Goal: Task Accomplishment & Management: Manage account settings

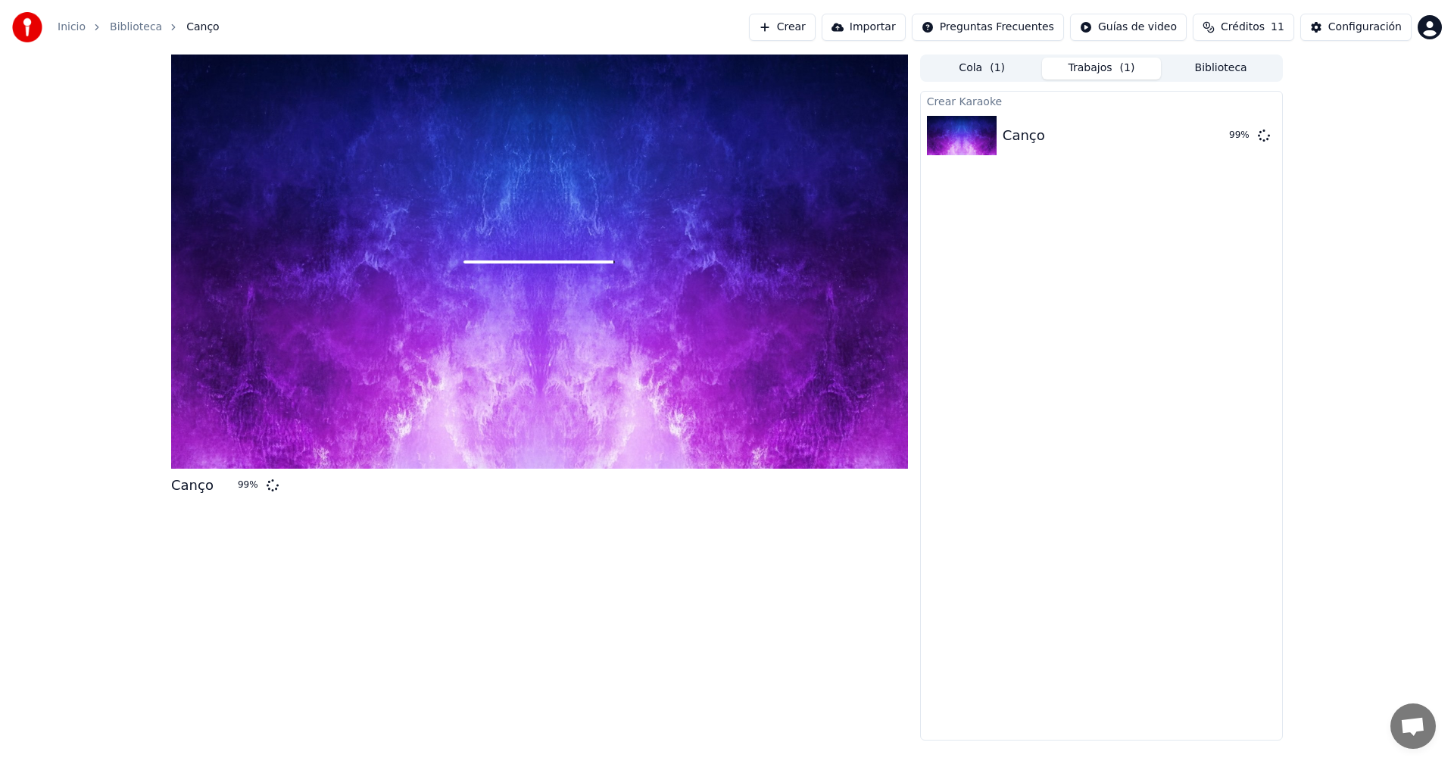
click at [552, 247] on div at bounding box center [539, 262] width 737 height 414
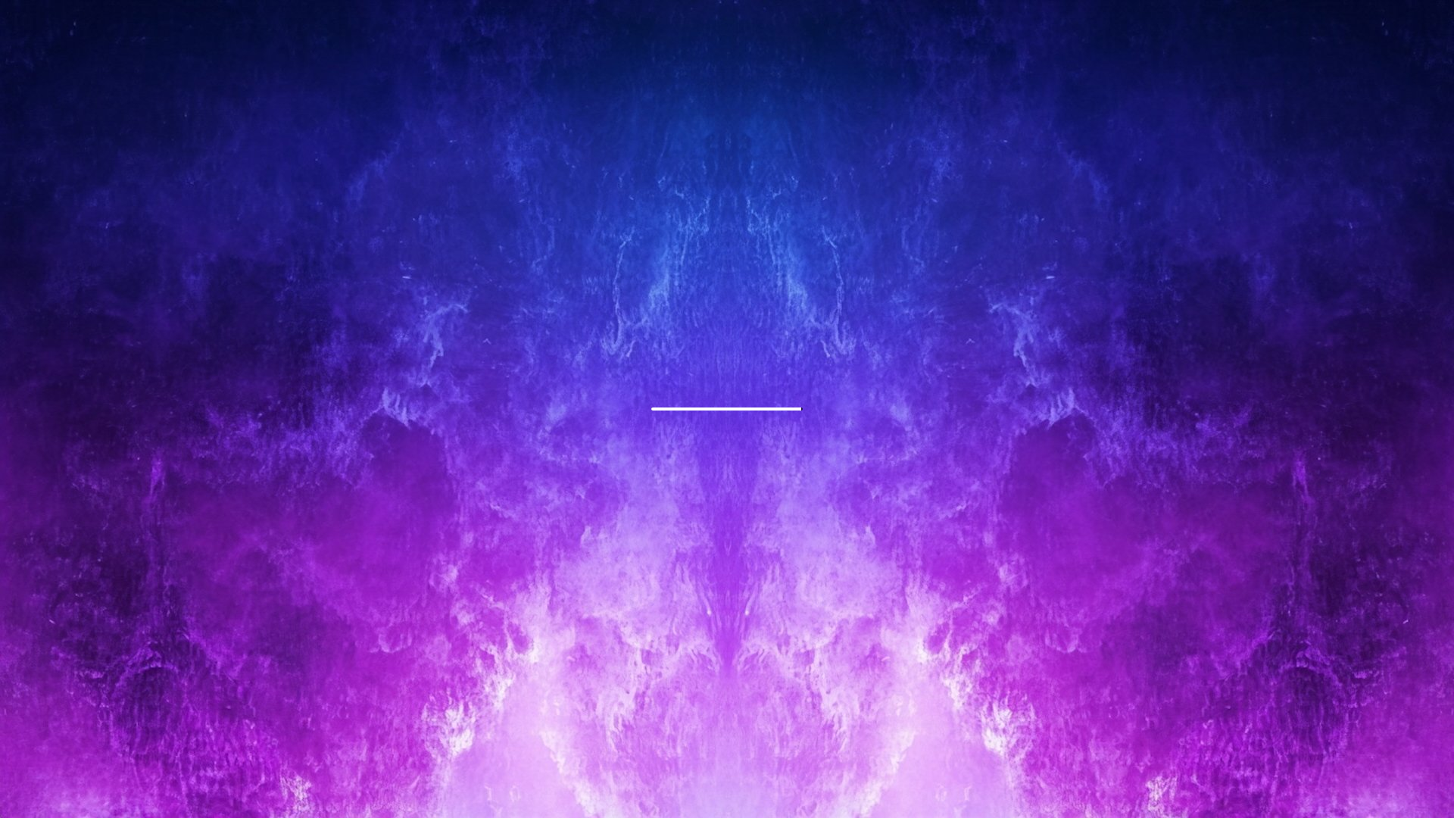
click at [552, 264] on div at bounding box center [727, 409] width 1454 height 818
click at [746, 340] on div at bounding box center [727, 409] width 1454 height 818
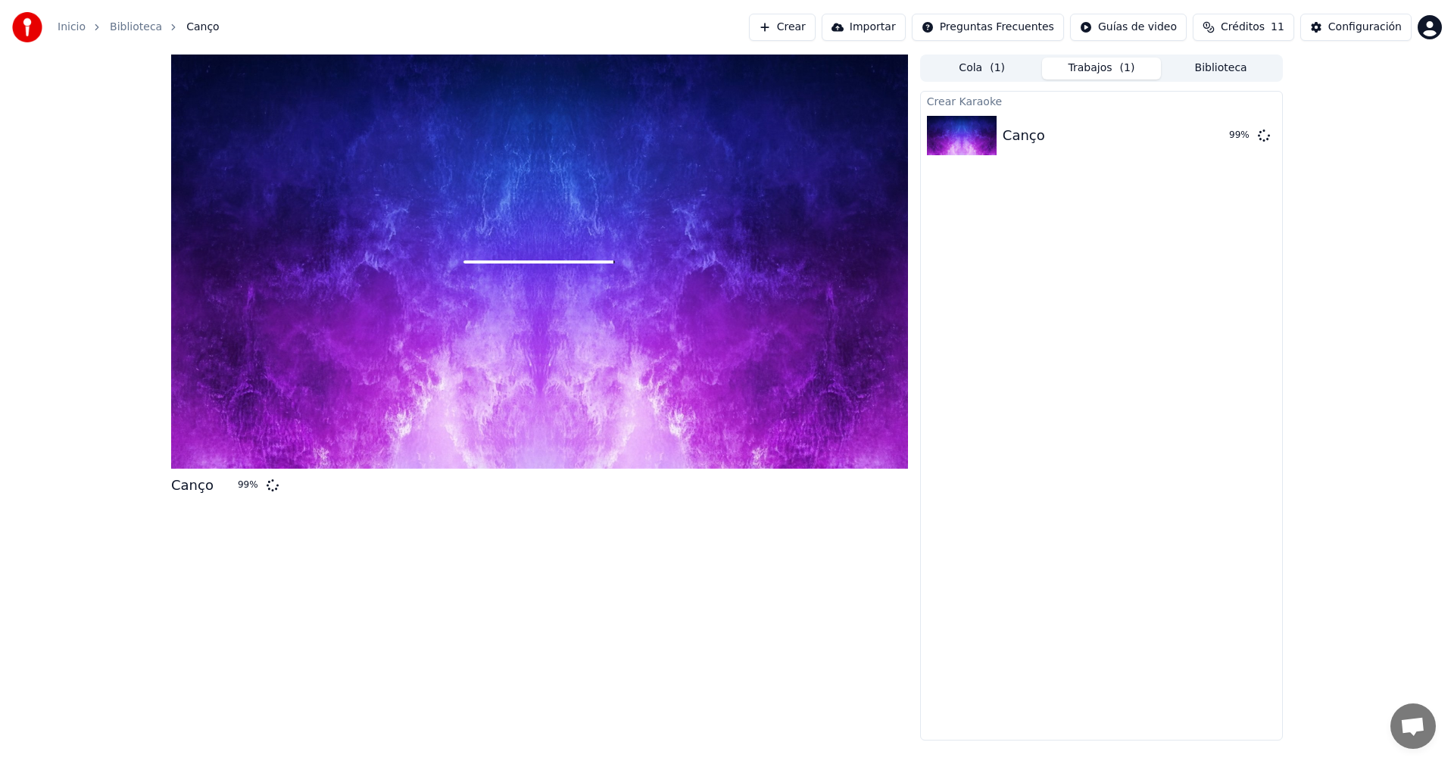
click at [120, 22] on link "Biblioteca" at bounding box center [136, 27] width 52 height 15
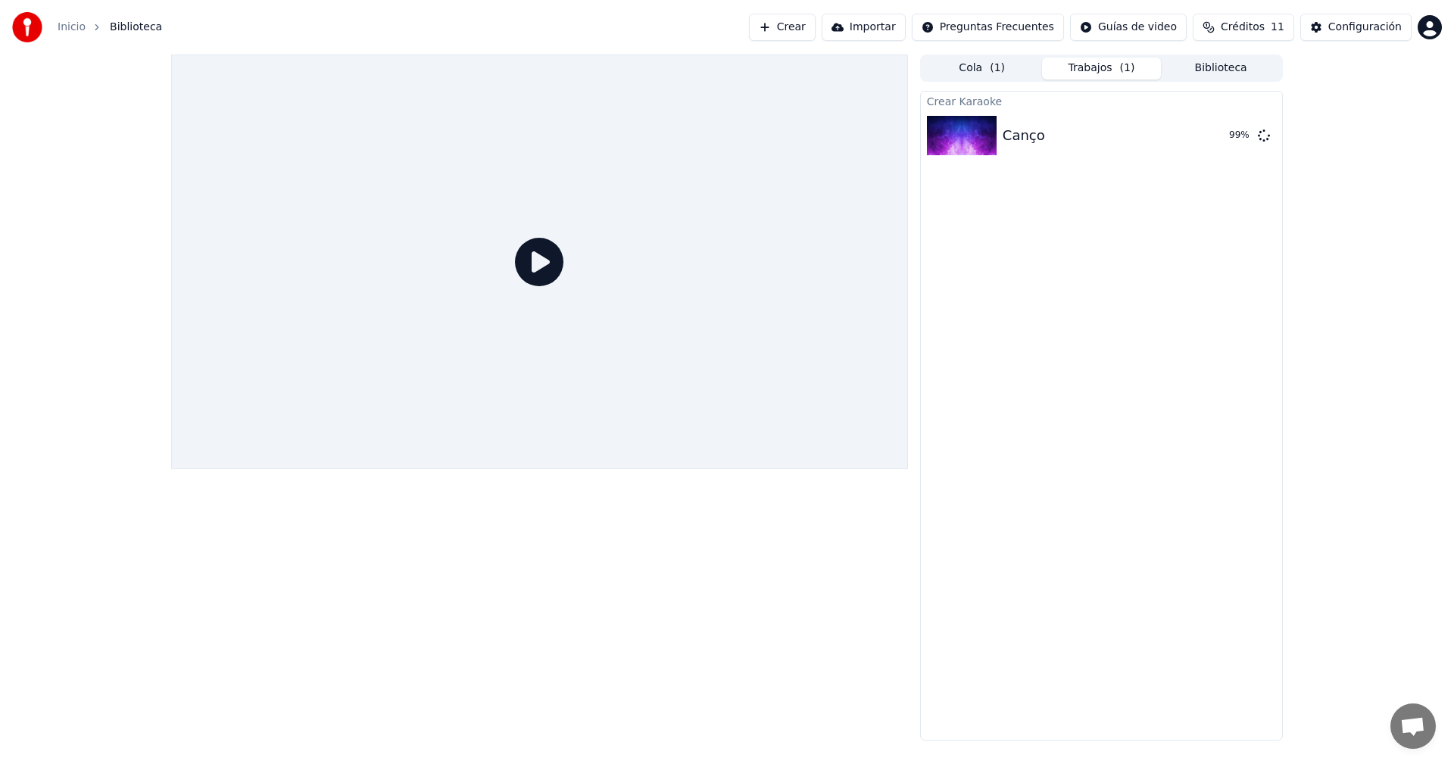
click at [528, 259] on icon at bounding box center [539, 262] width 48 height 48
click at [546, 266] on icon at bounding box center [539, 262] width 48 height 48
click at [1005, 143] on div "Canço" at bounding box center [1023, 135] width 42 height 21
click at [1211, 67] on button "Biblioteca" at bounding box center [1221, 69] width 120 height 22
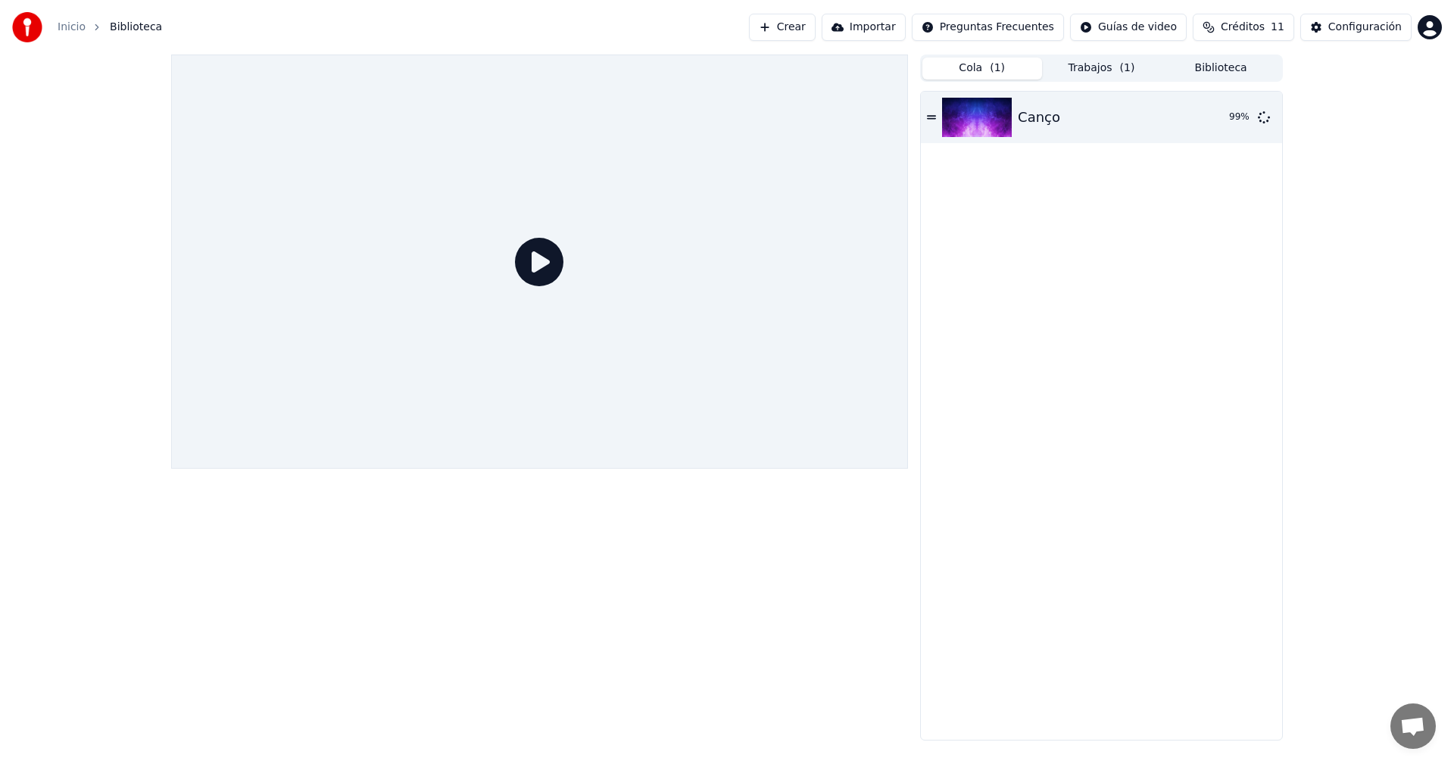
click at [996, 66] on span "( 1 )" at bounding box center [996, 68] width 15 height 15
click at [1237, 26] on span "Créditos" at bounding box center [1242, 27] width 44 height 15
click at [1247, 139] on button "Actualizar" at bounding box center [1252, 139] width 90 height 27
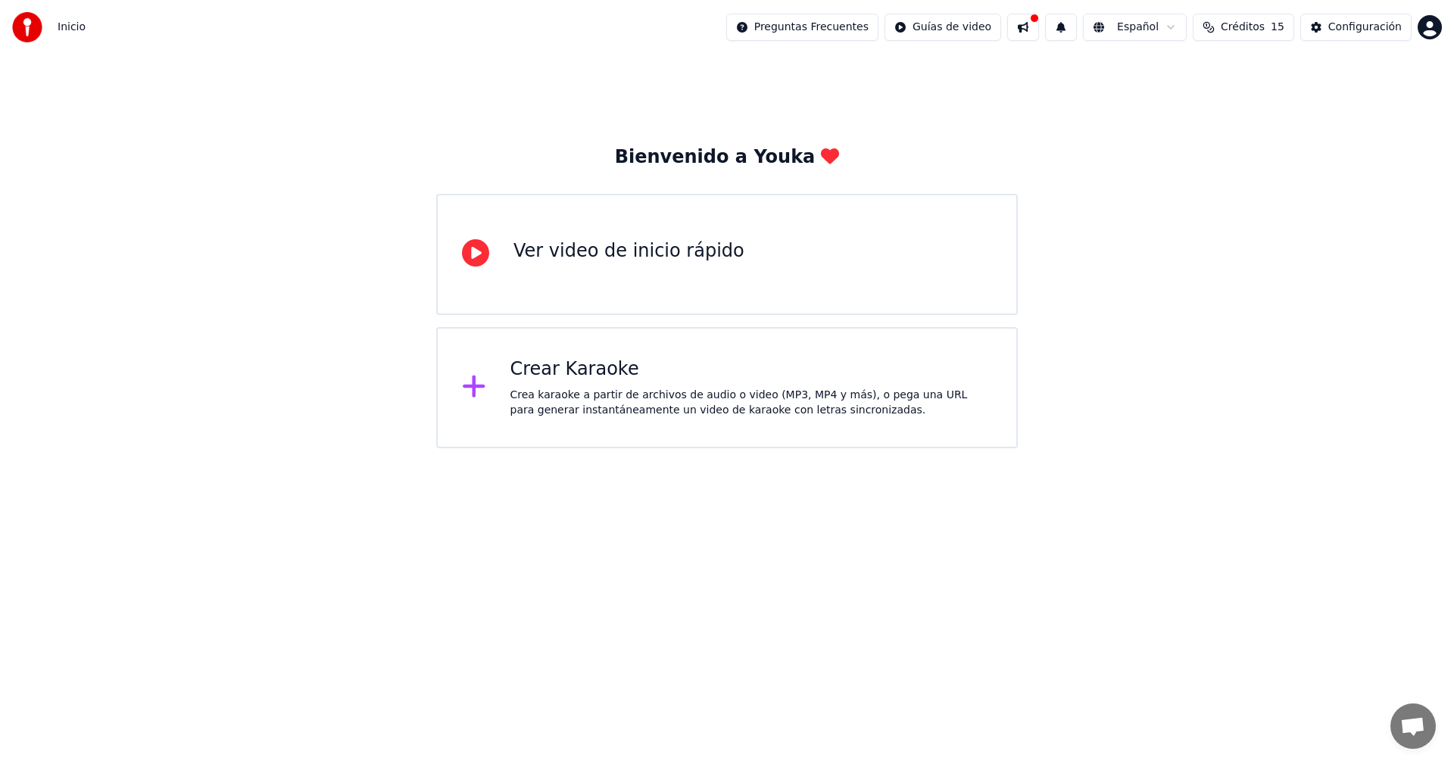
click at [1264, 30] on span "Créditos" at bounding box center [1242, 27] width 44 height 15
click at [1242, 101] on td "15" at bounding box center [1231, 100] width 59 height 27
click at [1248, 148] on button "Actualizar" at bounding box center [1252, 139] width 90 height 27
click at [71, 26] on span "Inicio" at bounding box center [72, 27] width 28 height 15
click at [765, 164] on div "Bienvenido a Youka" at bounding box center [727, 157] width 225 height 24
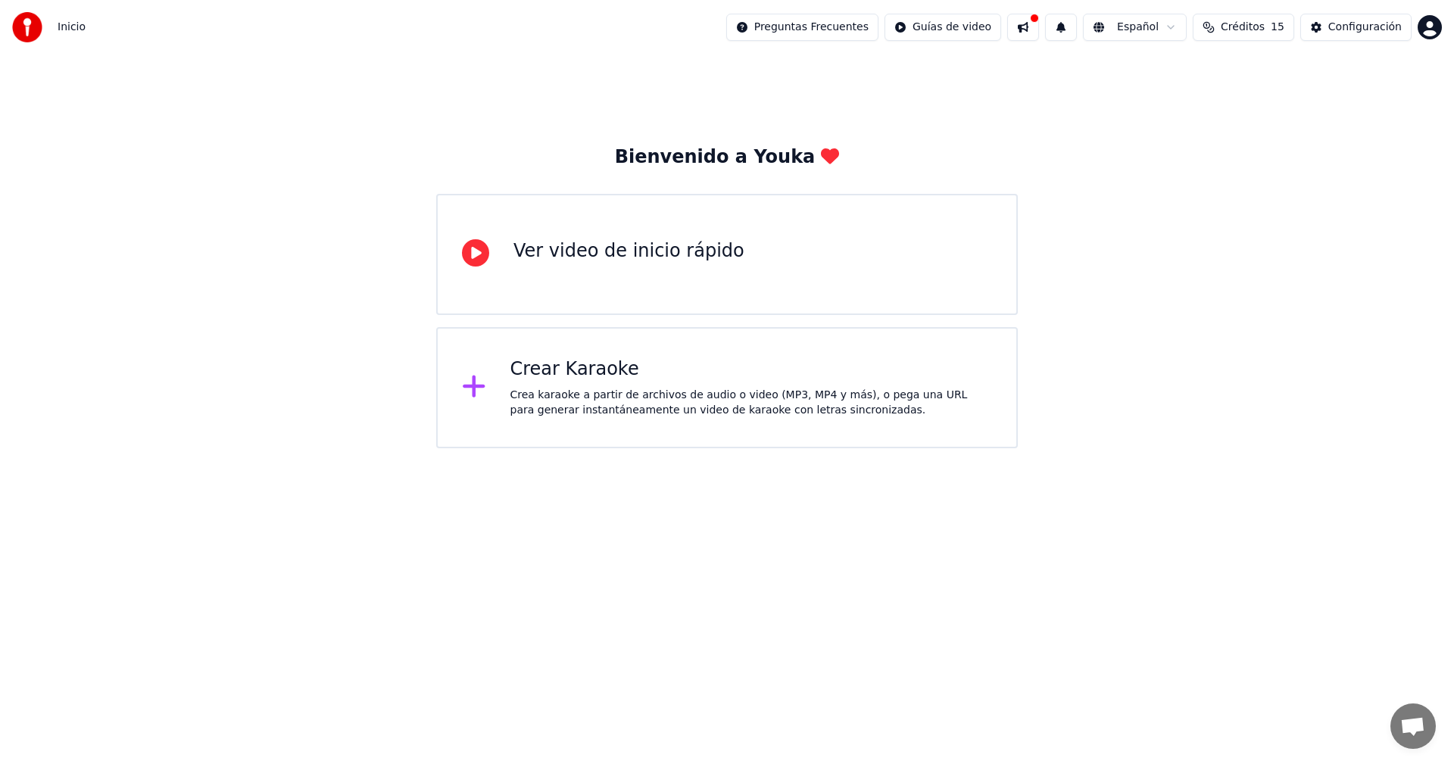
click at [1039, 26] on button at bounding box center [1023, 27] width 32 height 27
click at [1077, 26] on button at bounding box center [1061, 27] width 32 height 27
click at [1373, 30] on div "Configuración" at bounding box center [1364, 27] width 73 height 15
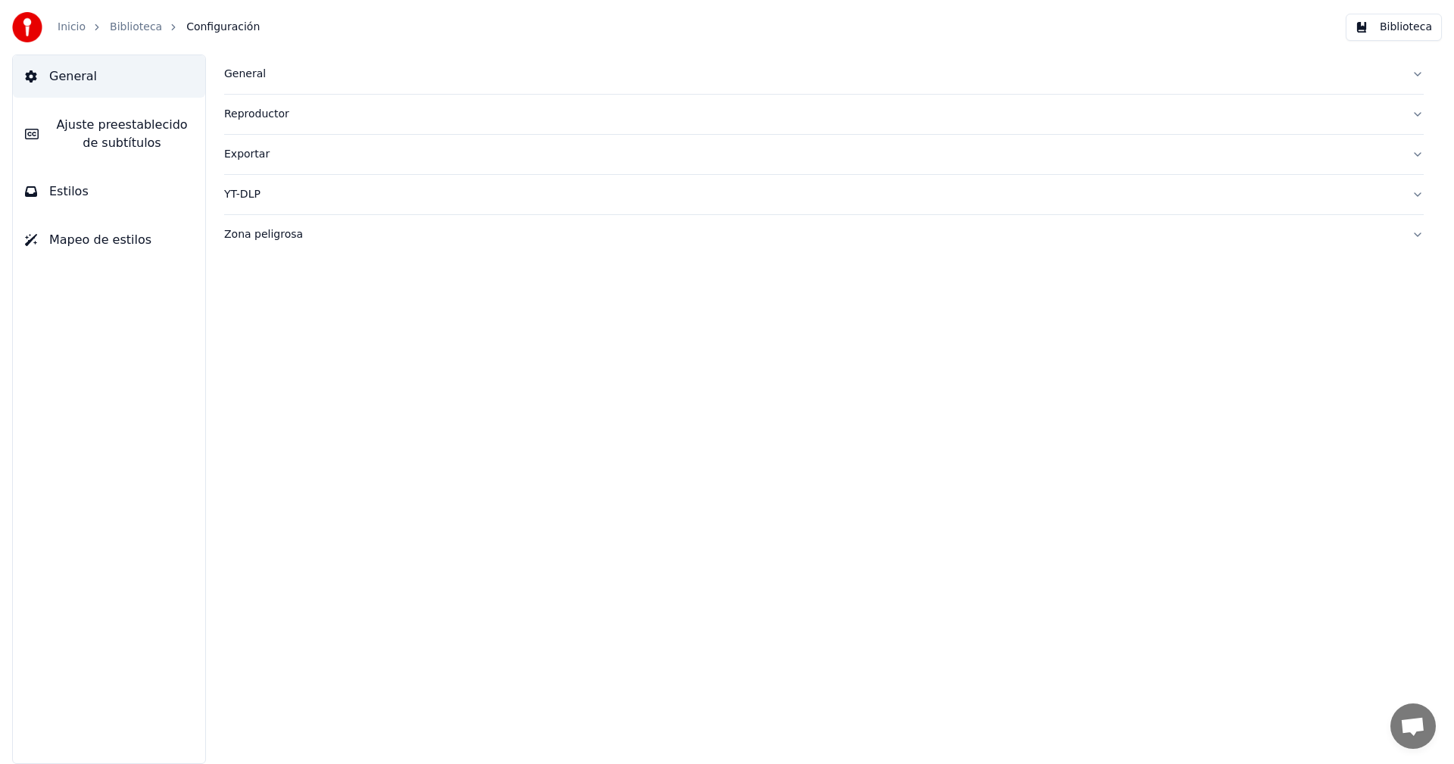
click at [251, 113] on div "Reproductor" at bounding box center [811, 114] width 1175 height 15
click at [241, 289] on div "Exportar" at bounding box center [811, 290] width 1175 height 15
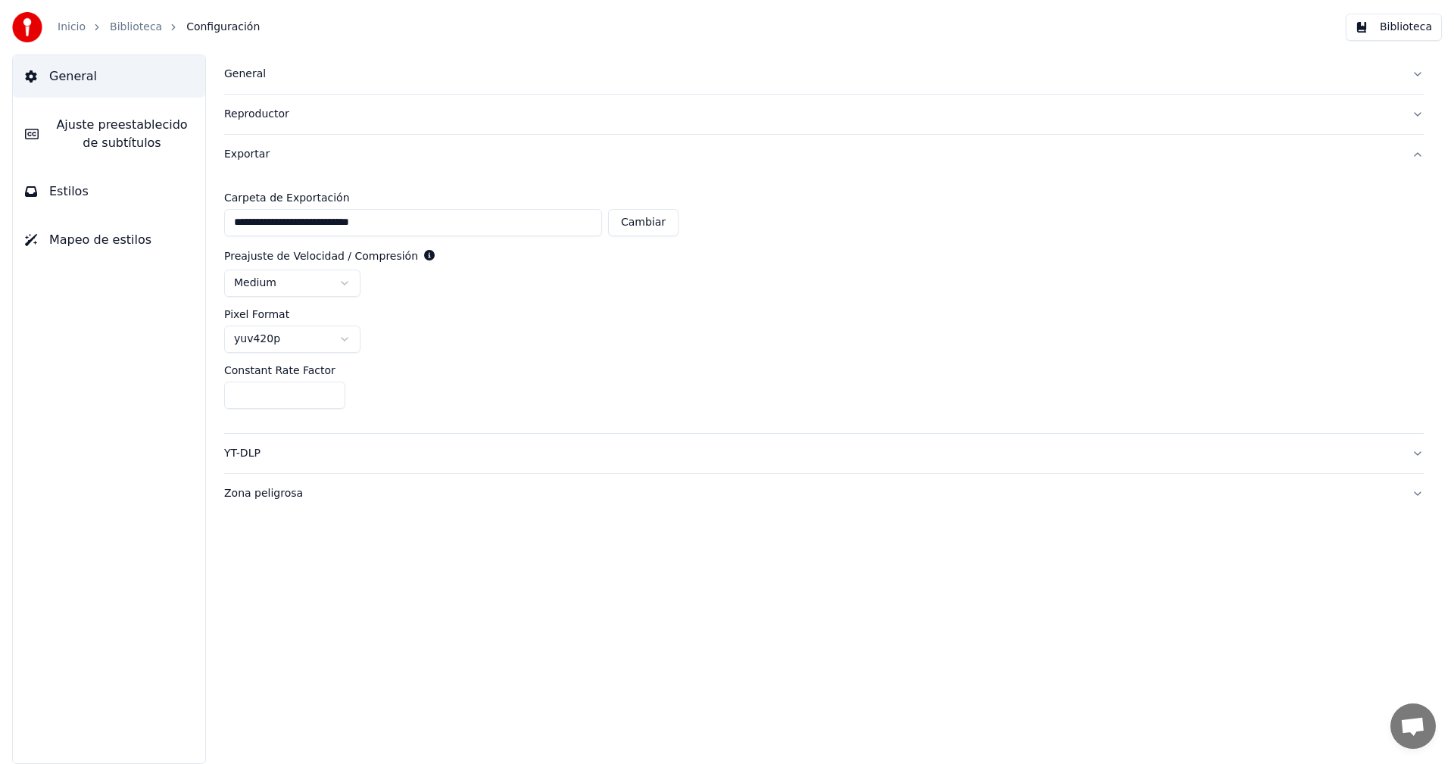
click at [250, 453] on div "YT-DLP" at bounding box center [811, 453] width 1175 height 15
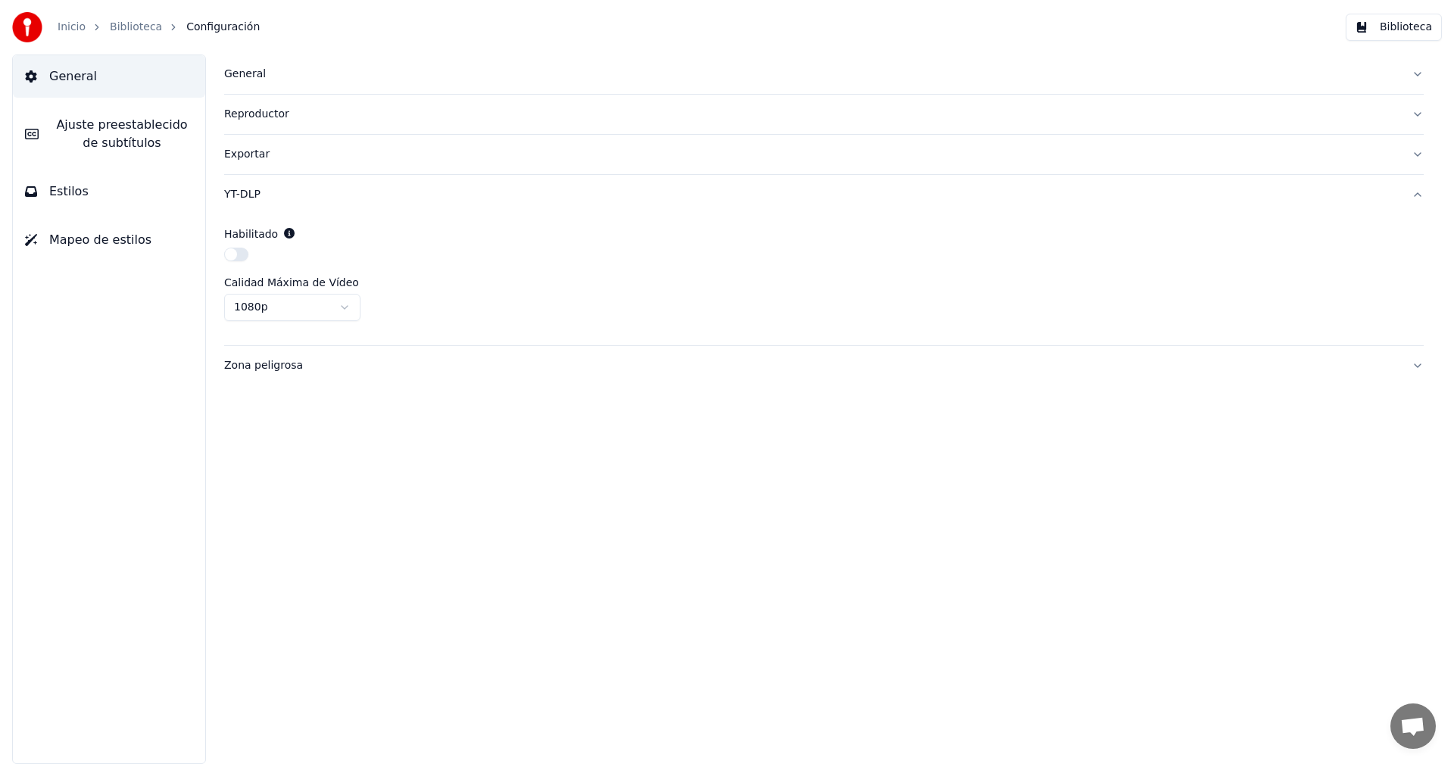
click at [263, 370] on div "Zona peligrosa" at bounding box center [811, 365] width 1175 height 15
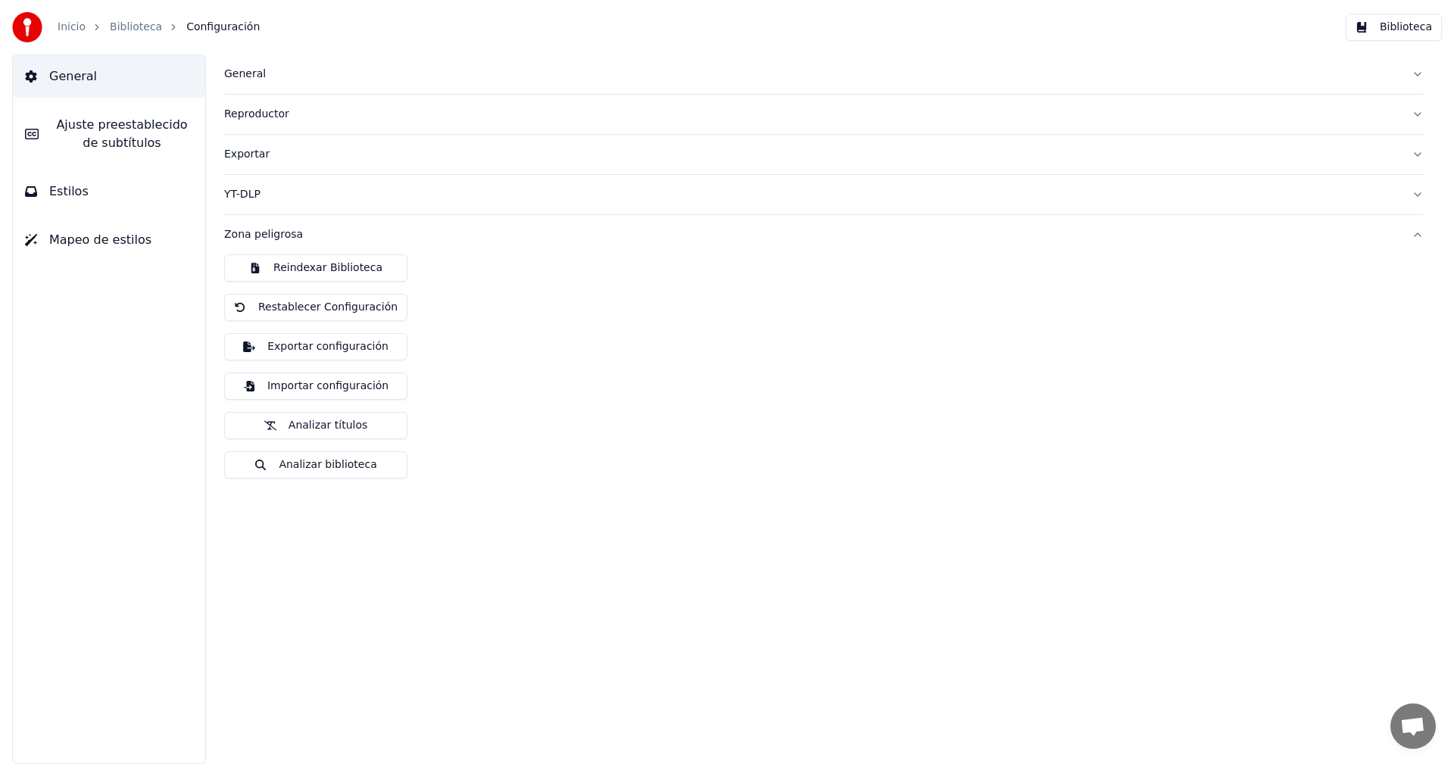
click at [99, 247] on span "Mapeo de estilos" at bounding box center [100, 240] width 102 height 18
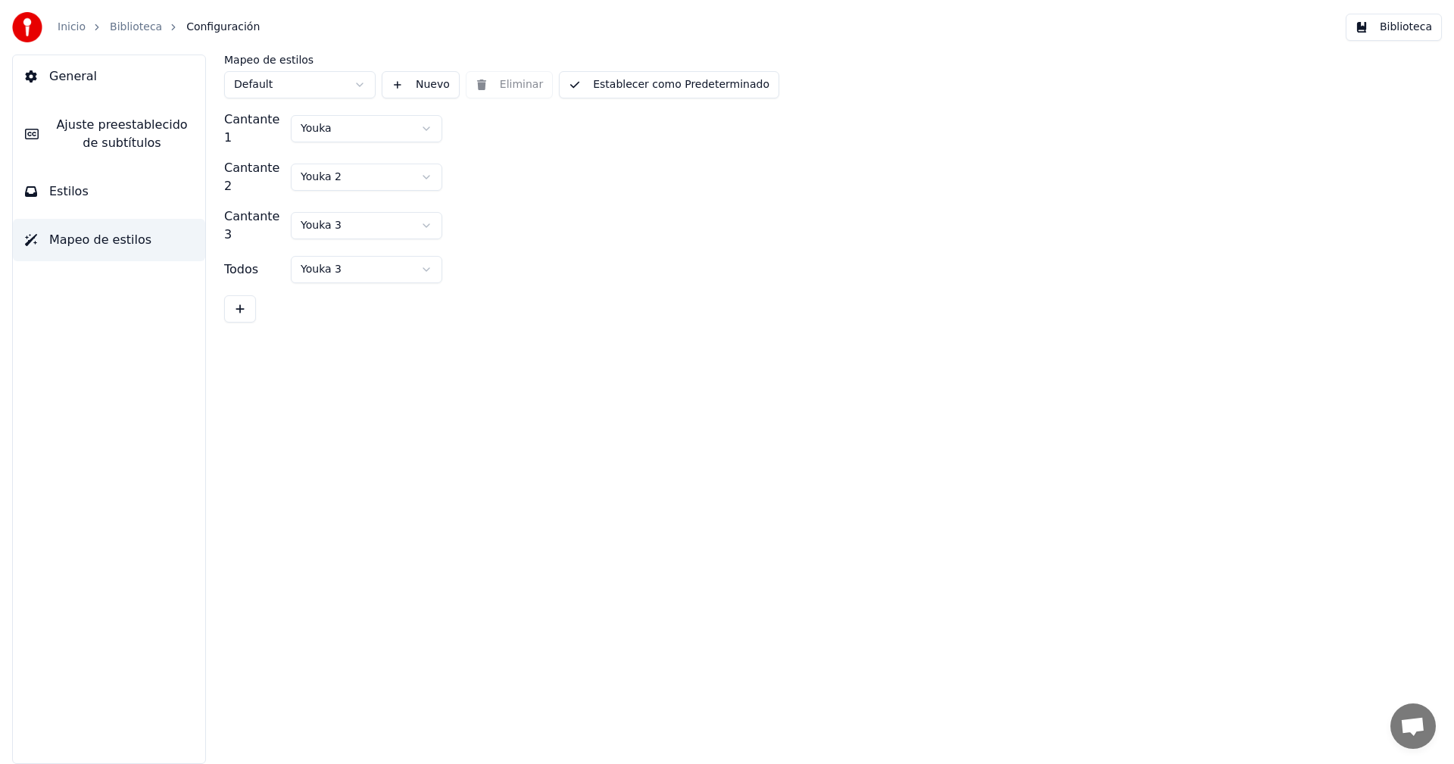
click at [89, 79] on span "General" at bounding box center [73, 76] width 48 height 18
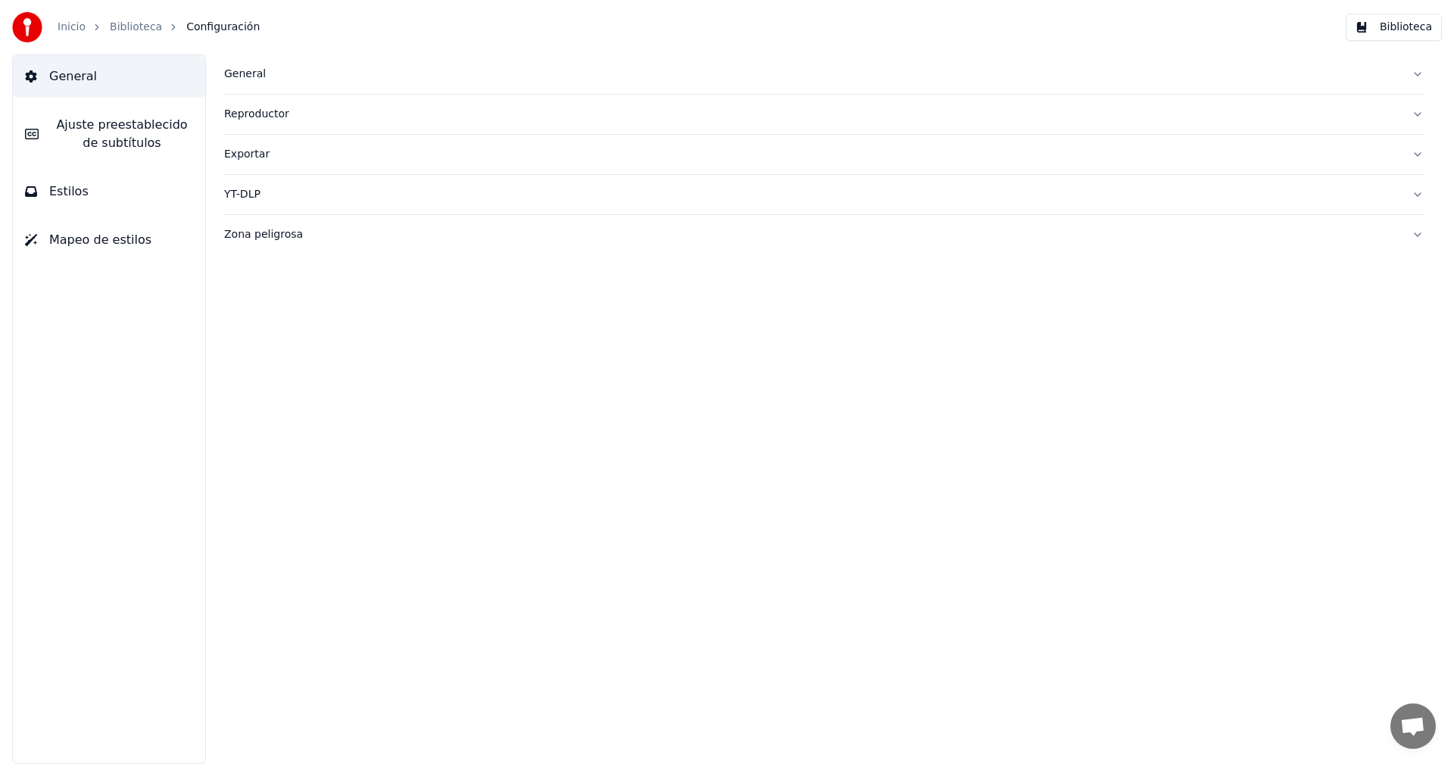
click at [120, 27] on link "Biblioteca" at bounding box center [136, 27] width 52 height 15
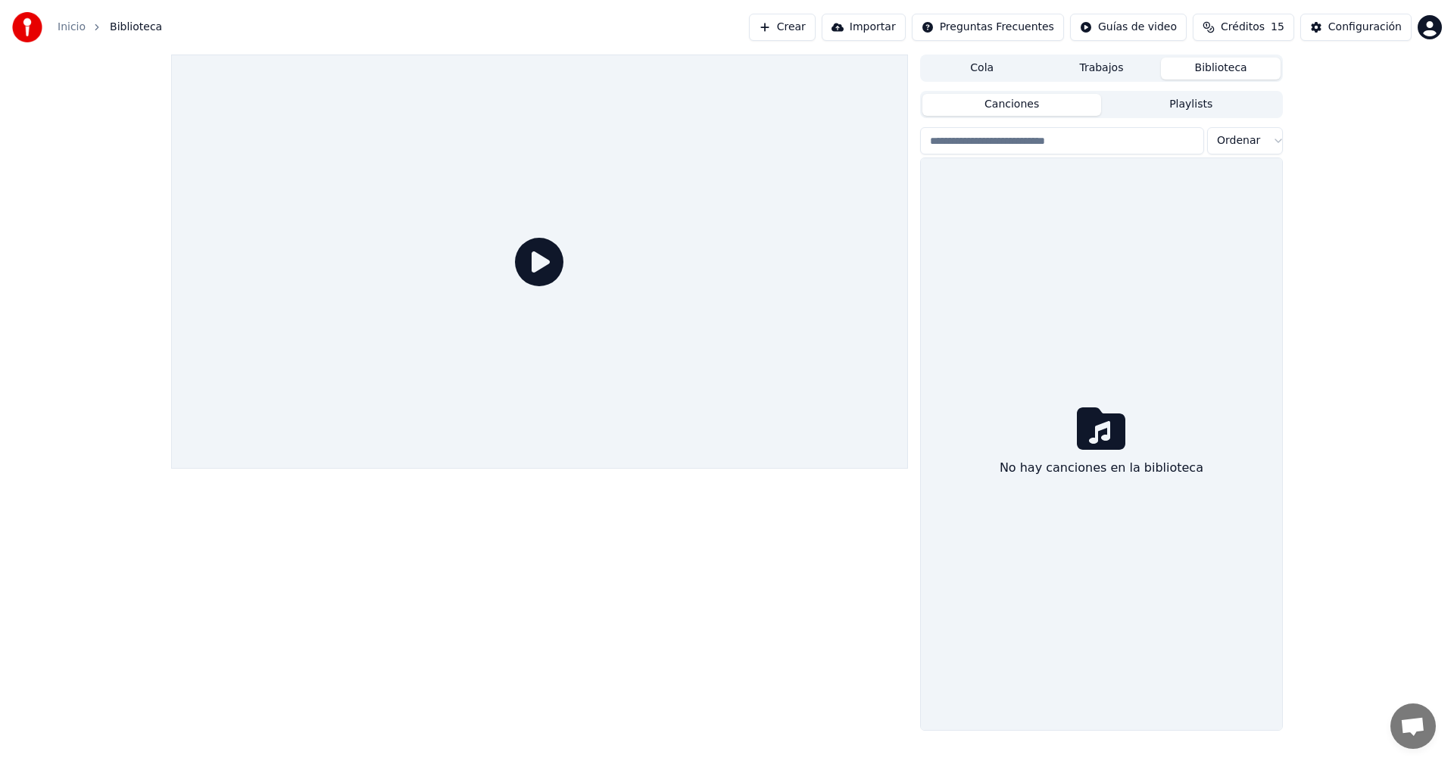
click at [1083, 74] on button "Trabajos" at bounding box center [1102, 69] width 120 height 22
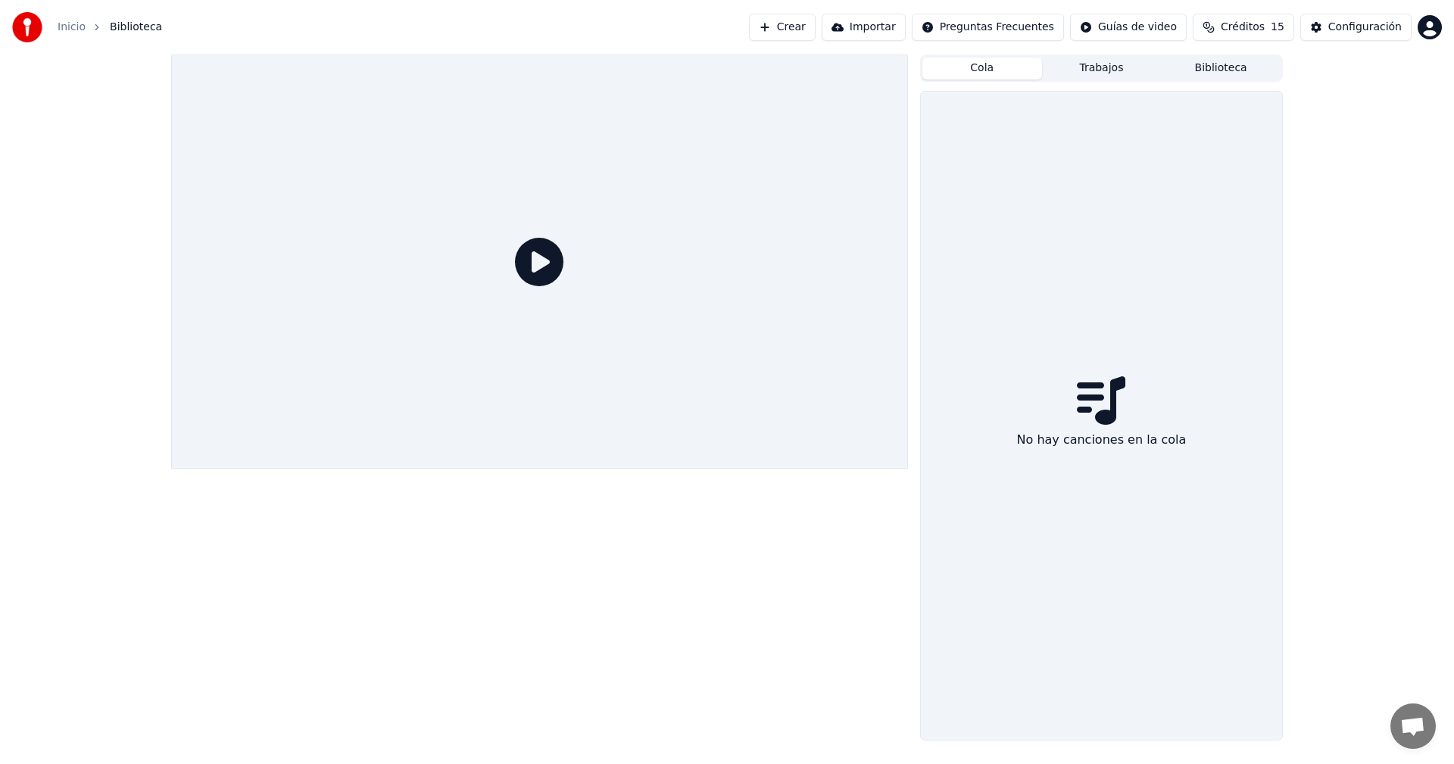
click at [996, 65] on button "Cola" at bounding box center [982, 69] width 120 height 22
click at [1105, 72] on button "Trabajos" at bounding box center [1102, 69] width 120 height 22
click at [1006, 70] on button "Cola" at bounding box center [982, 69] width 120 height 22
